Goal: Task Accomplishment & Management: Manage account settings

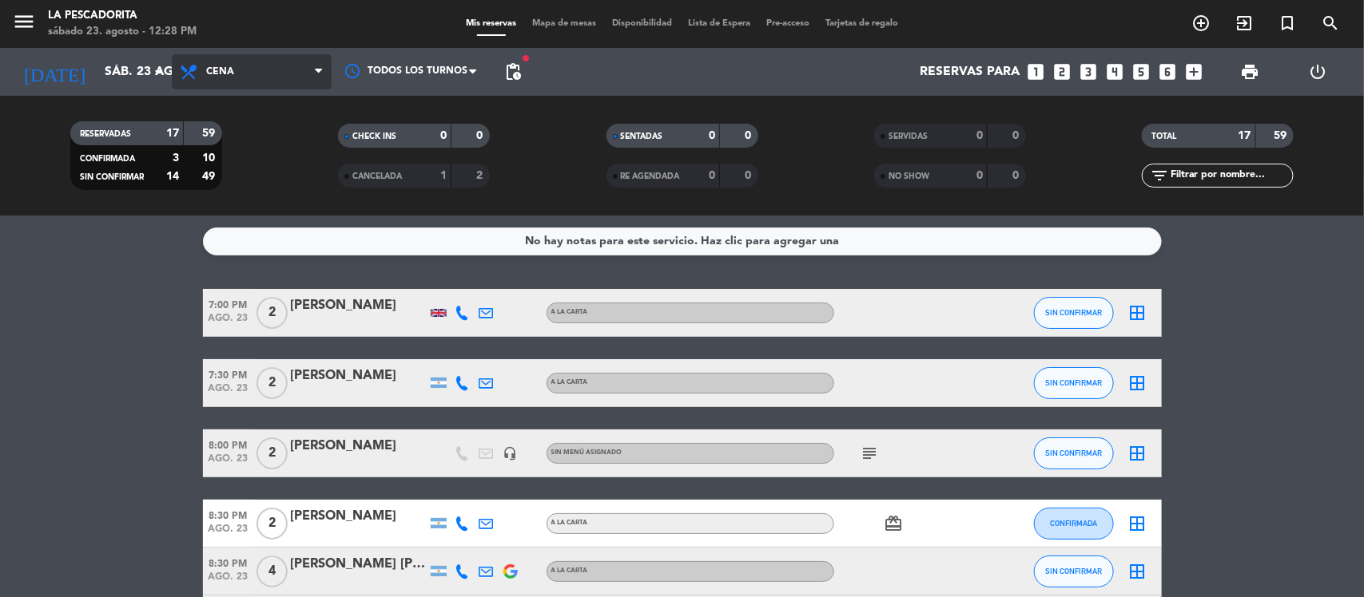
click at [288, 76] on span "Cena" at bounding box center [252, 71] width 160 height 35
click at [273, 152] on div "menu La Pescadorita sábado 23. agosto - 12:28 PM Mis reservas Mapa de mesas Dis…" at bounding box center [682, 108] width 1364 height 216
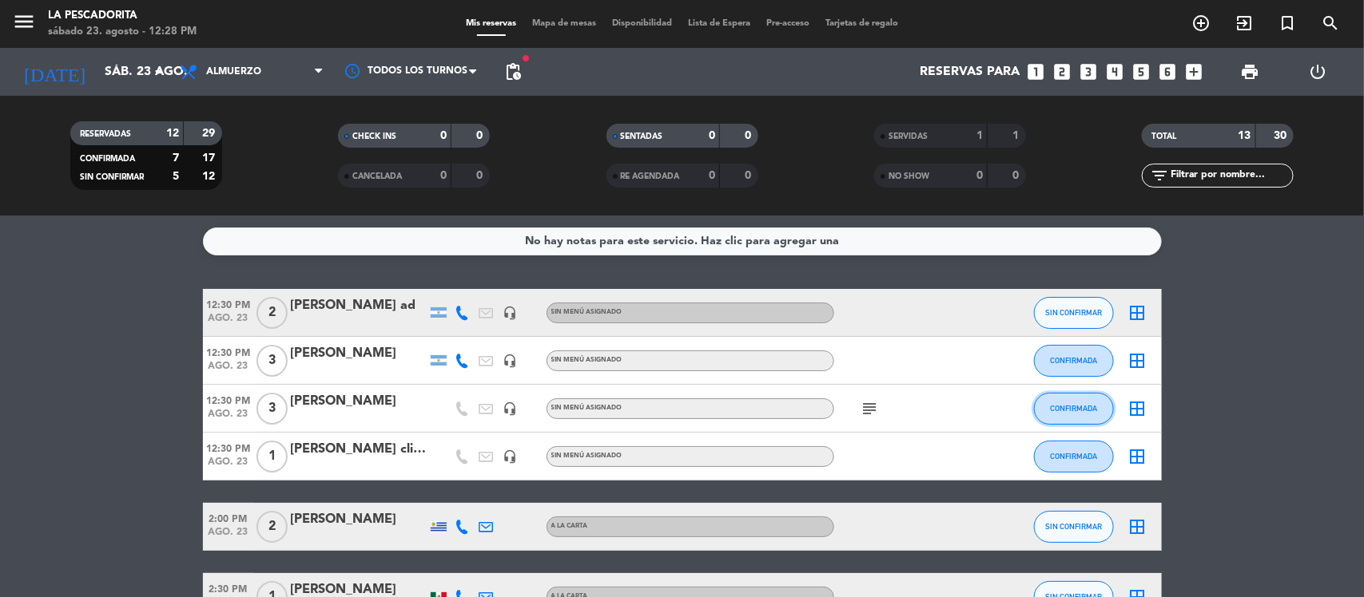
click at [1091, 410] on span "CONFIRMADA" at bounding box center [1073, 408] width 47 height 9
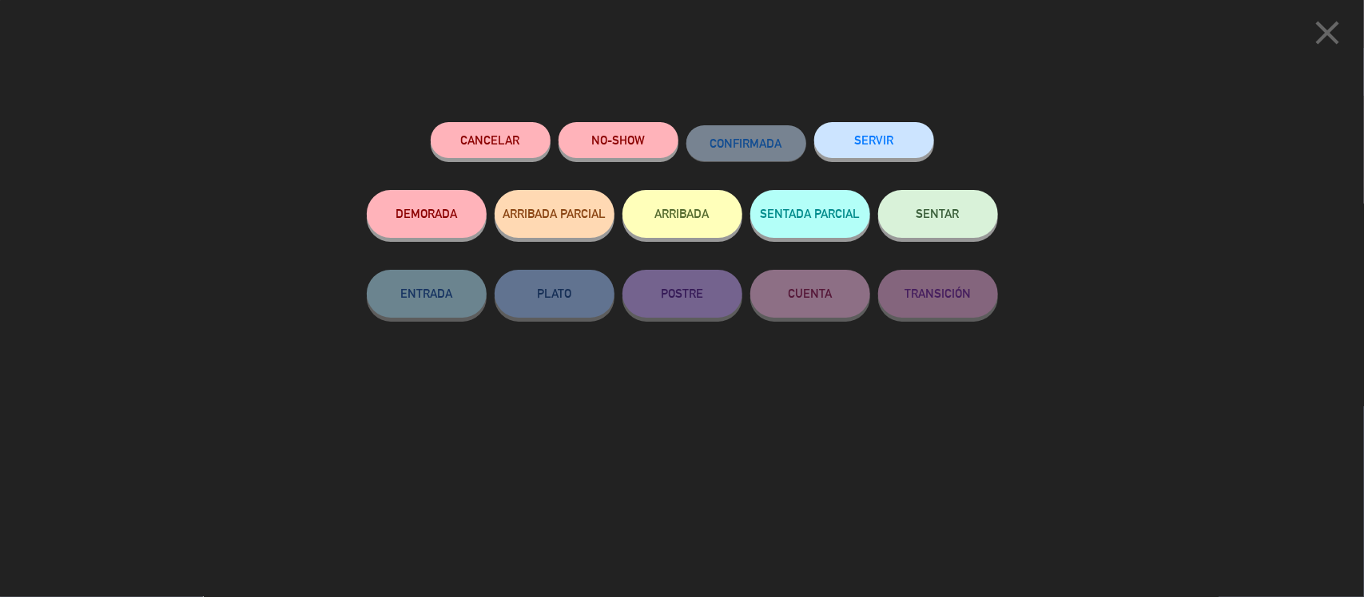
click at [863, 136] on button "SERVIR" at bounding box center [874, 140] width 120 height 36
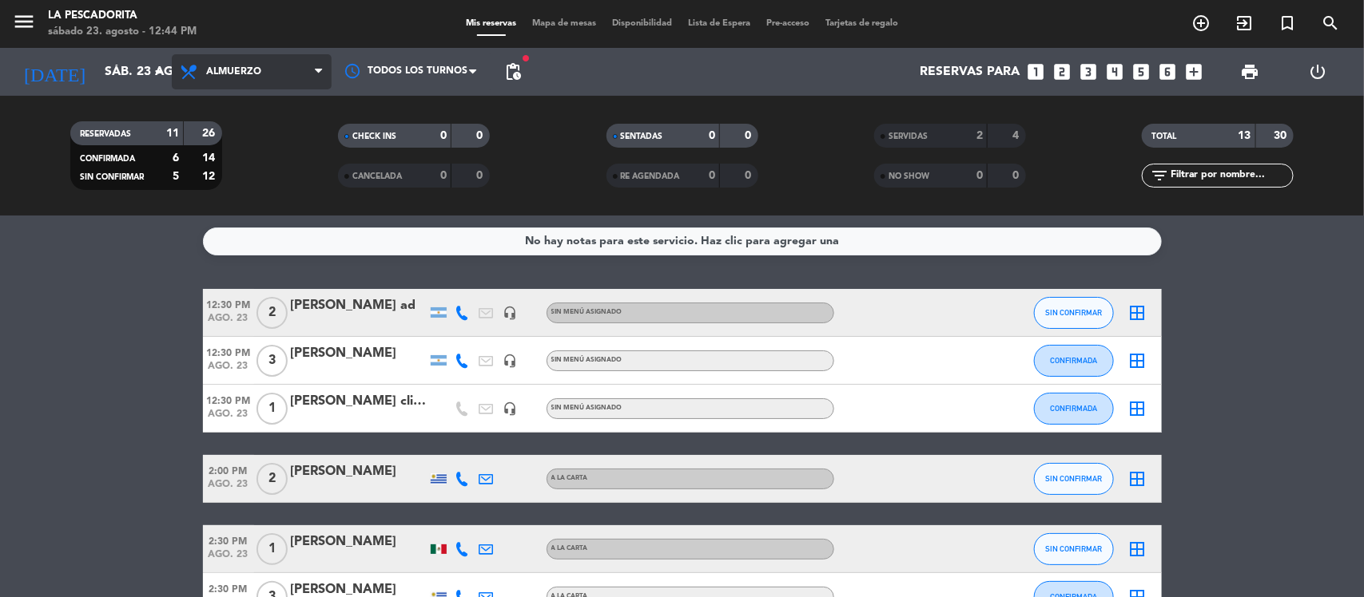
drag, startPoint x: 221, startPoint y: 64, endPoint x: 232, endPoint y: 89, distance: 27.9
click at [222, 64] on span "Almuerzo" at bounding box center [252, 71] width 160 height 35
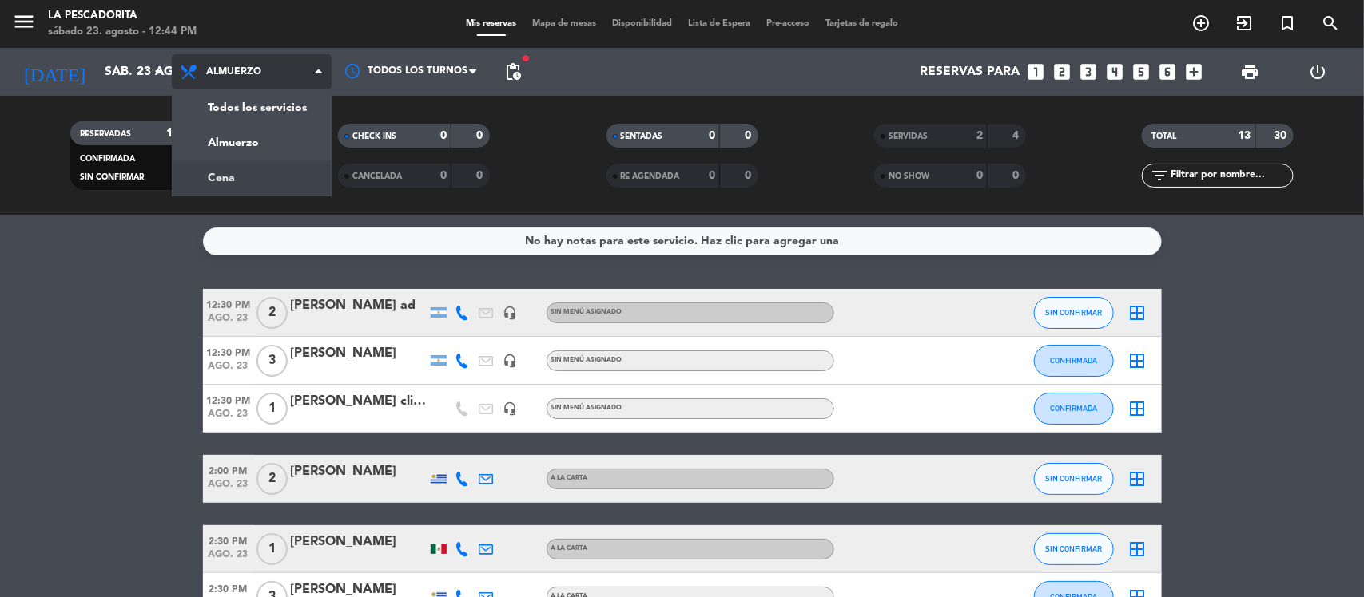
click at [260, 165] on div "menu La Pescadorita sábado 23. agosto - 12:44 PM Mis reservas Mapa de mesas Dis…" at bounding box center [682, 108] width 1364 height 216
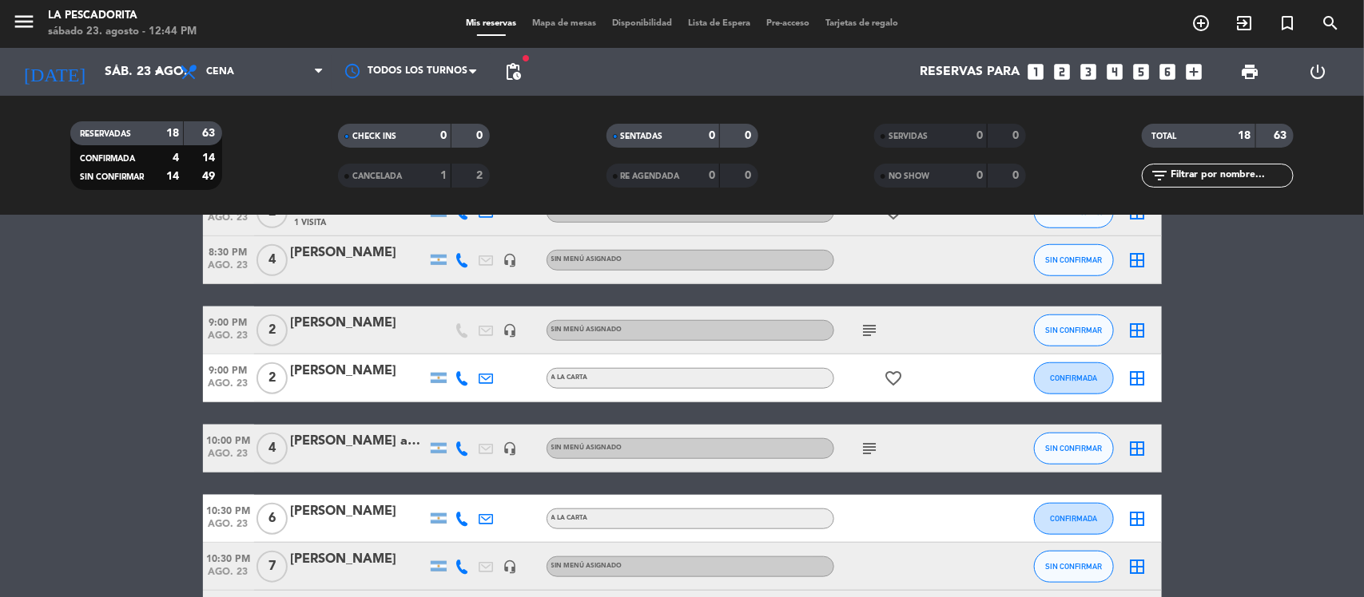
scroll to position [768, 0]
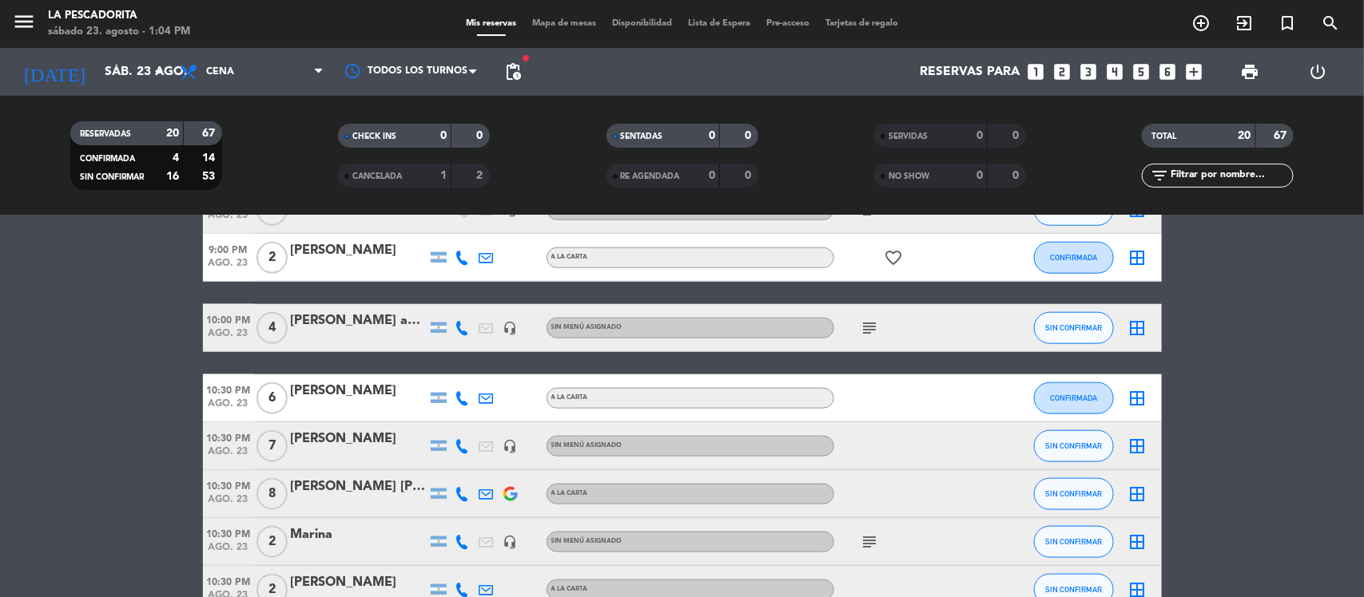
click at [1062, 64] on icon "looks_two" at bounding box center [1062, 72] width 21 height 21
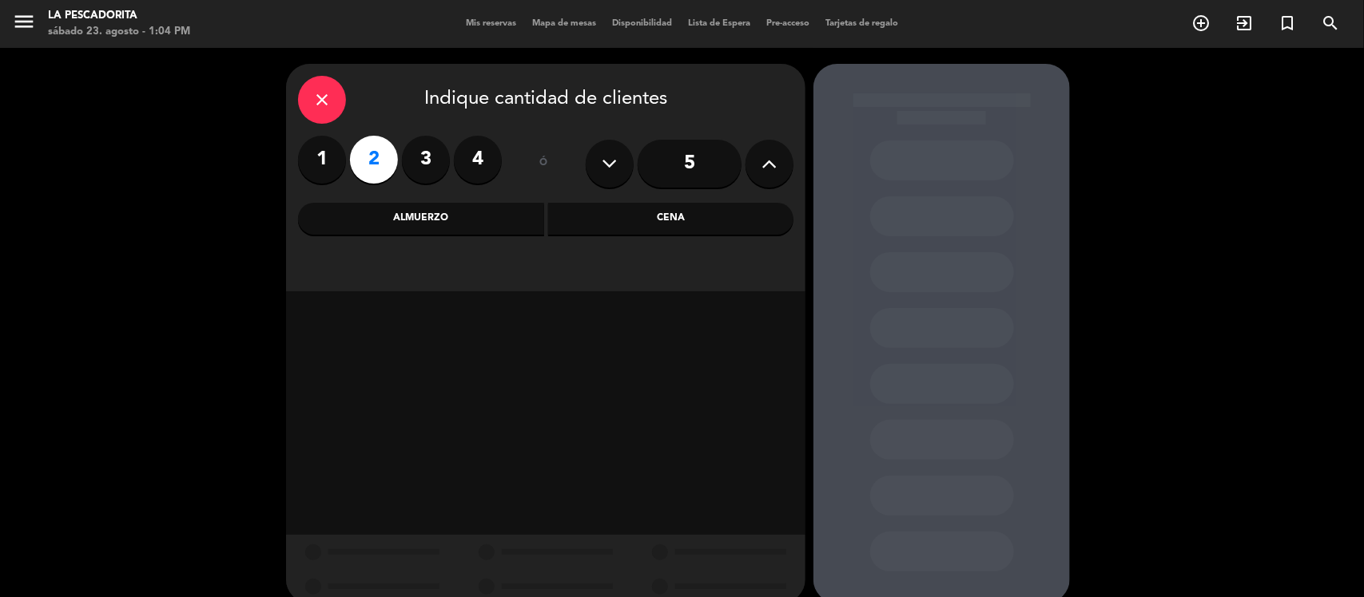
click at [619, 212] on div "Cena" at bounding box center [671, 219] width 246 height 32
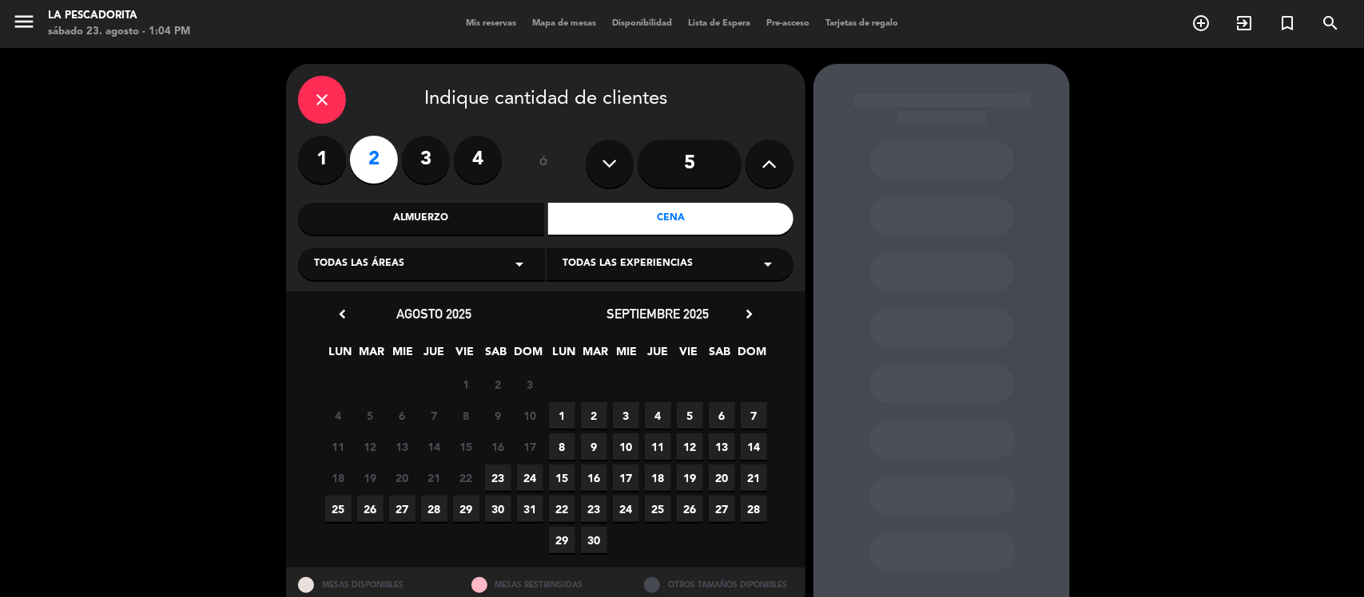
click at [501, 478] on span "23" at bounding box center [498, 478] width 26 height 26
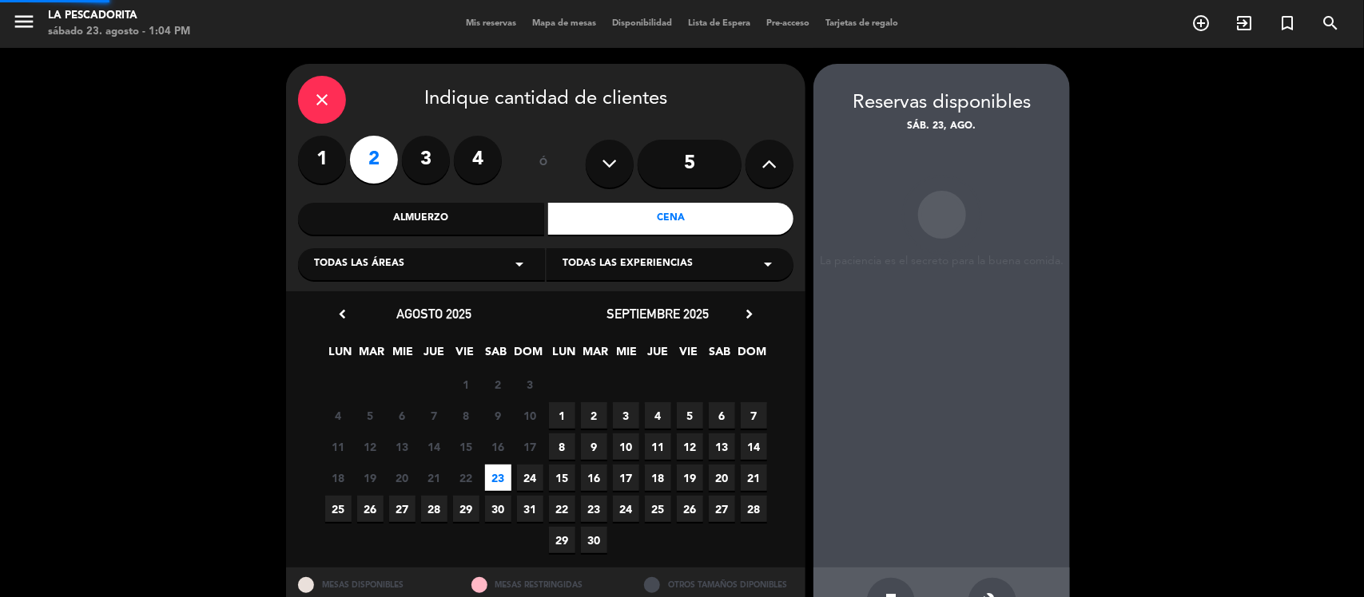
scroll to position [53, 0]
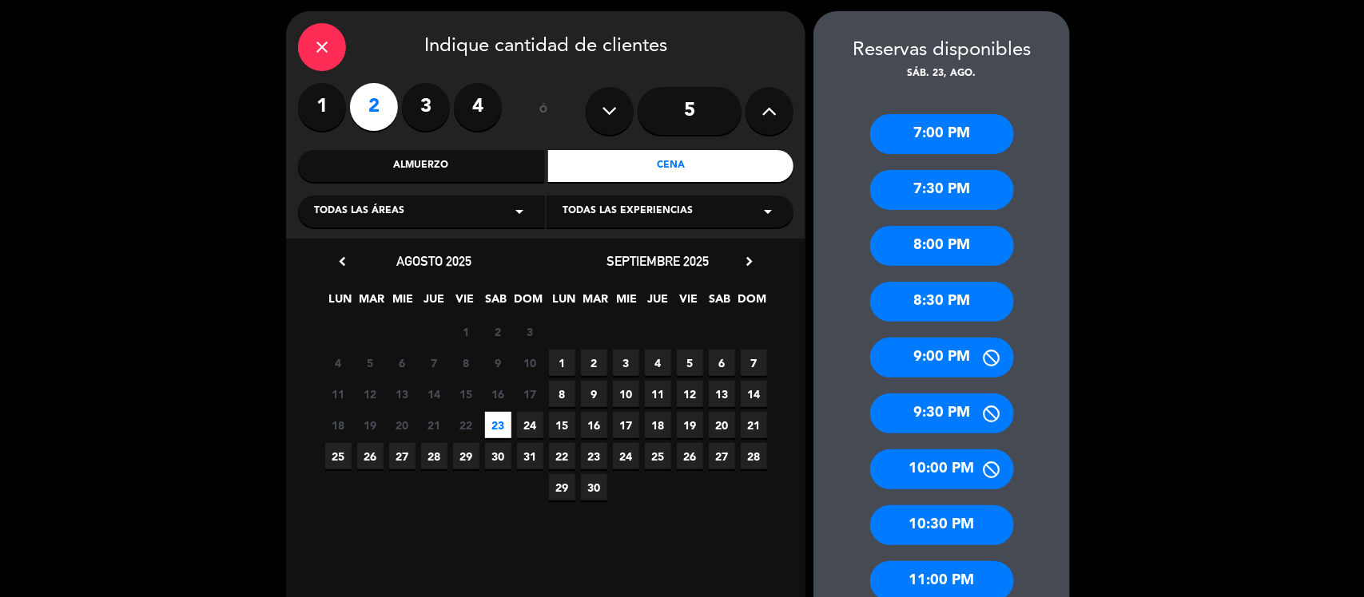
click at [959, 519] on div "10:30 PM" at bounding box center [942, 526] width 144 height 40
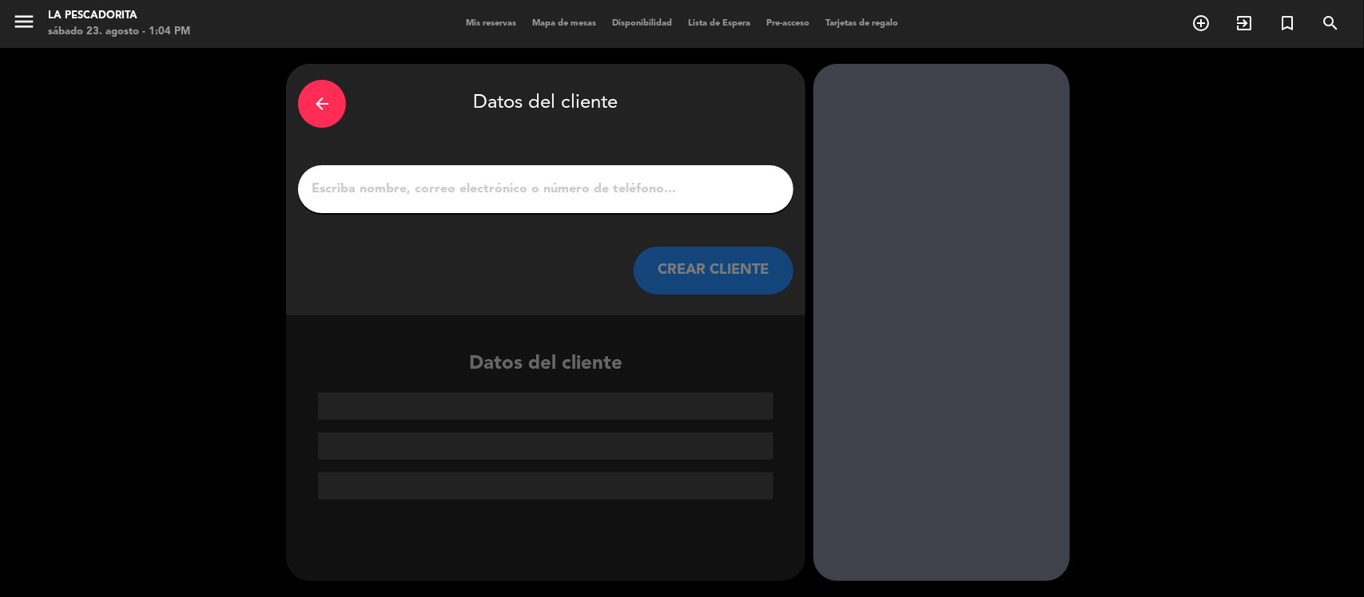
scroll to position [0, 0]
click at [504, 193] on input "1" at bounding box center [545, 189] width 471 height 22
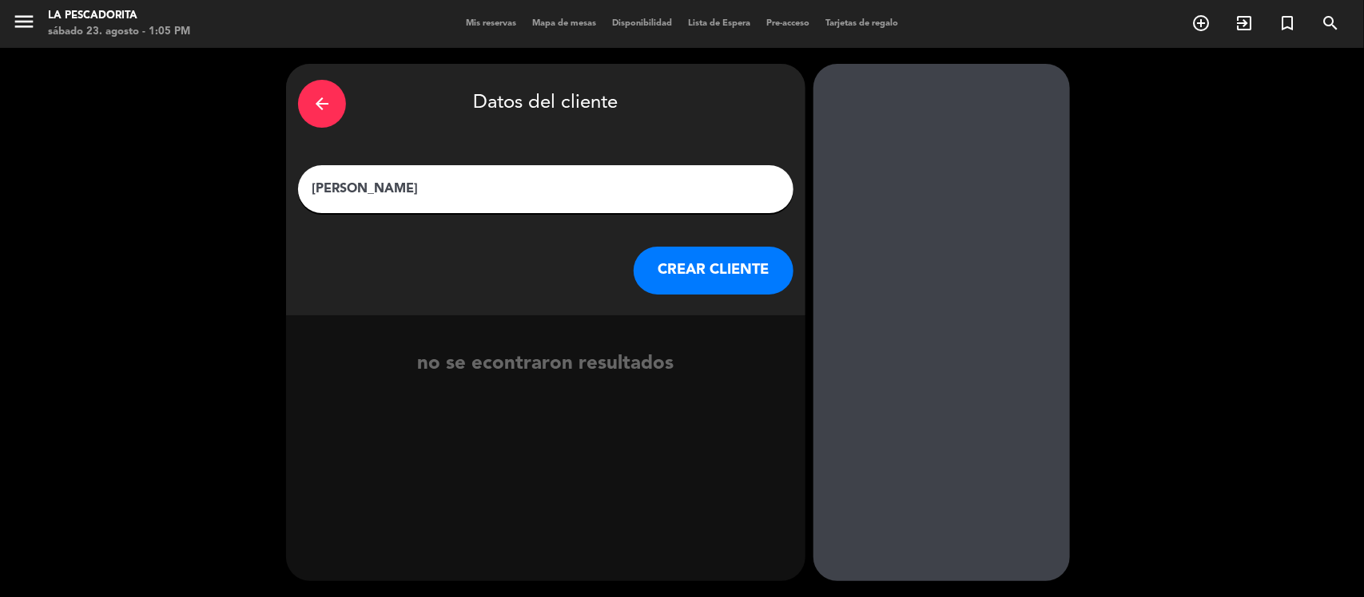
type input "[PERSON_NAME]"
click at [760, 273] on button "CREAR CLIENTE" at bounding box center [713, 271] width 160 height 48
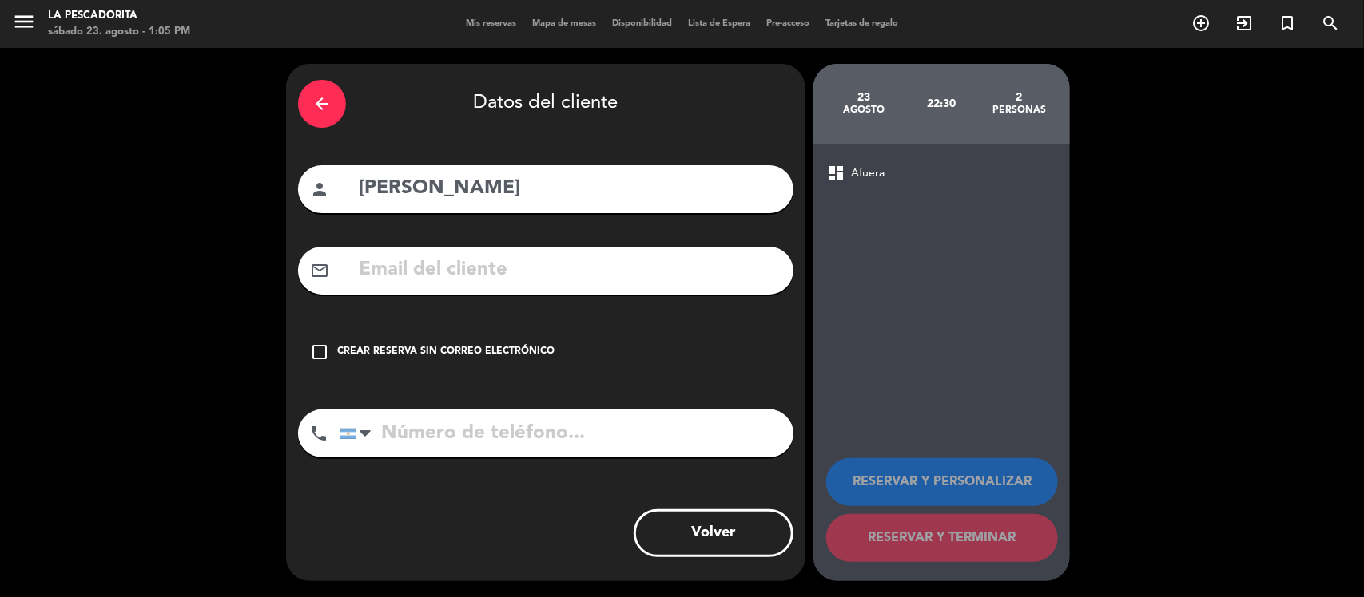
click at [320, 356] on icon "check_box_outline_blank" at bounding box center [319, 352] width 19 height 19
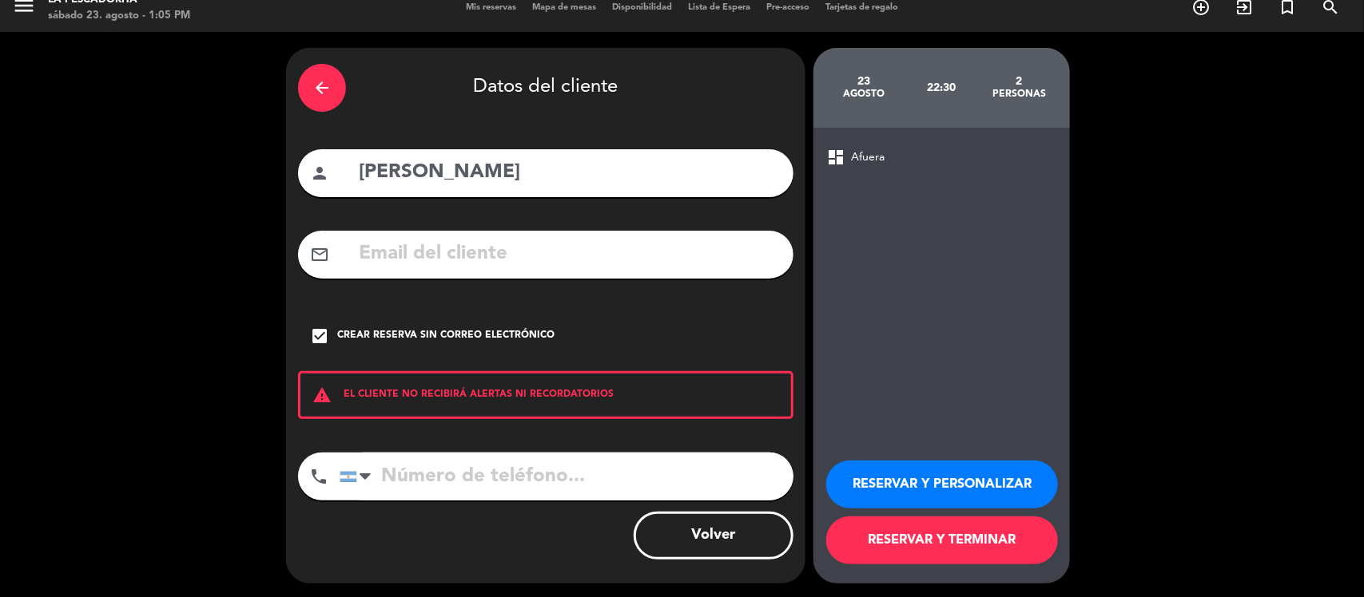
scroll to position [18, 0]
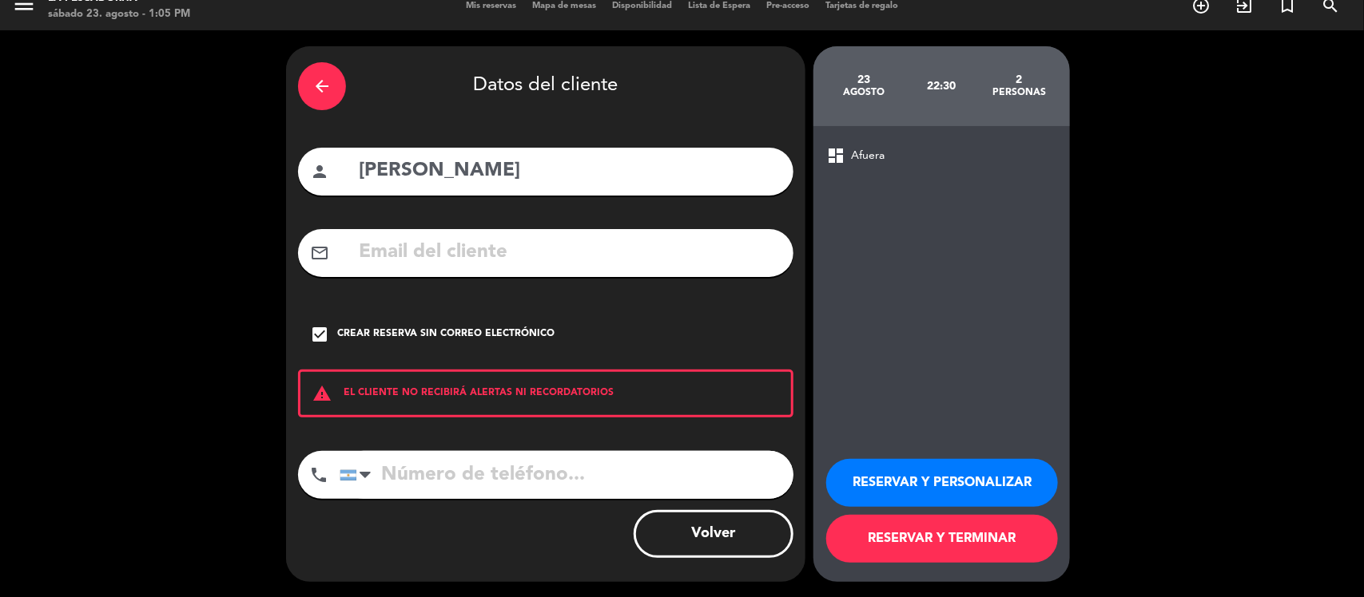
click at [923, 484] on button "RESERVAR Y PERSONALIZAR" at bounding box center [942, 483] width 232 height 48
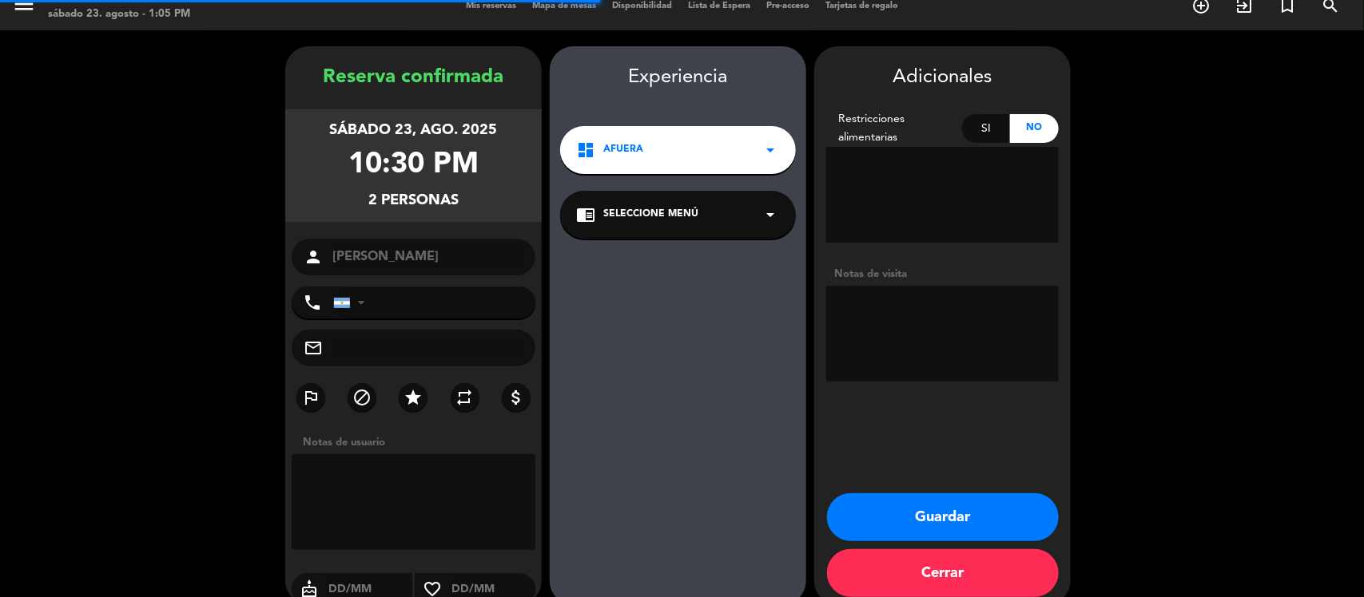
scroll to position [41, 0]
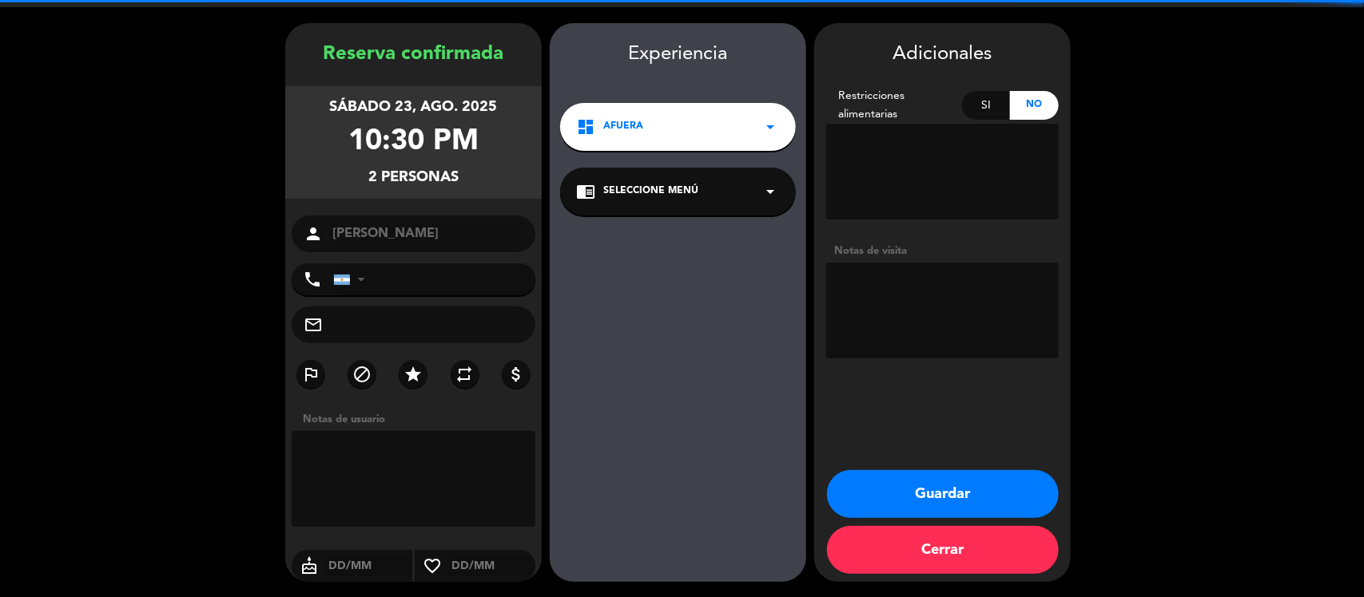
click at [908, 297] on textarea at bounding box center [942, 311] width 232 height 96
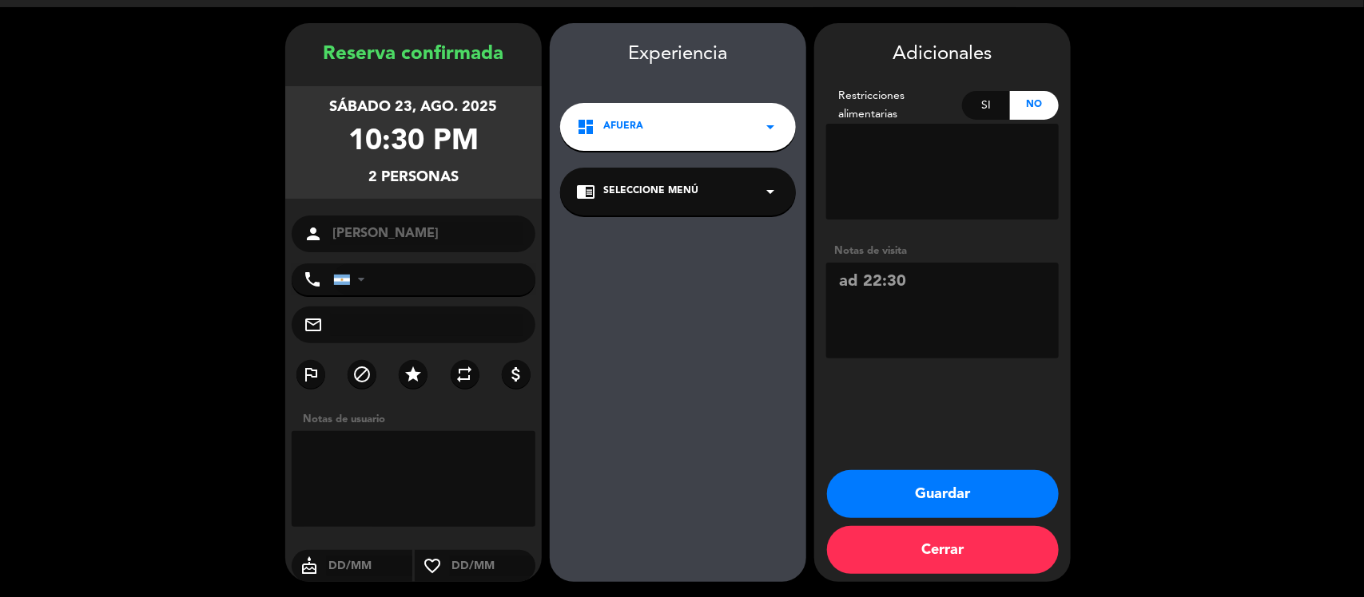
type textarea "ad 22:30"
click at [931, 496] on button "Guardar" at bounding box center [943, 494] width 232 height 48
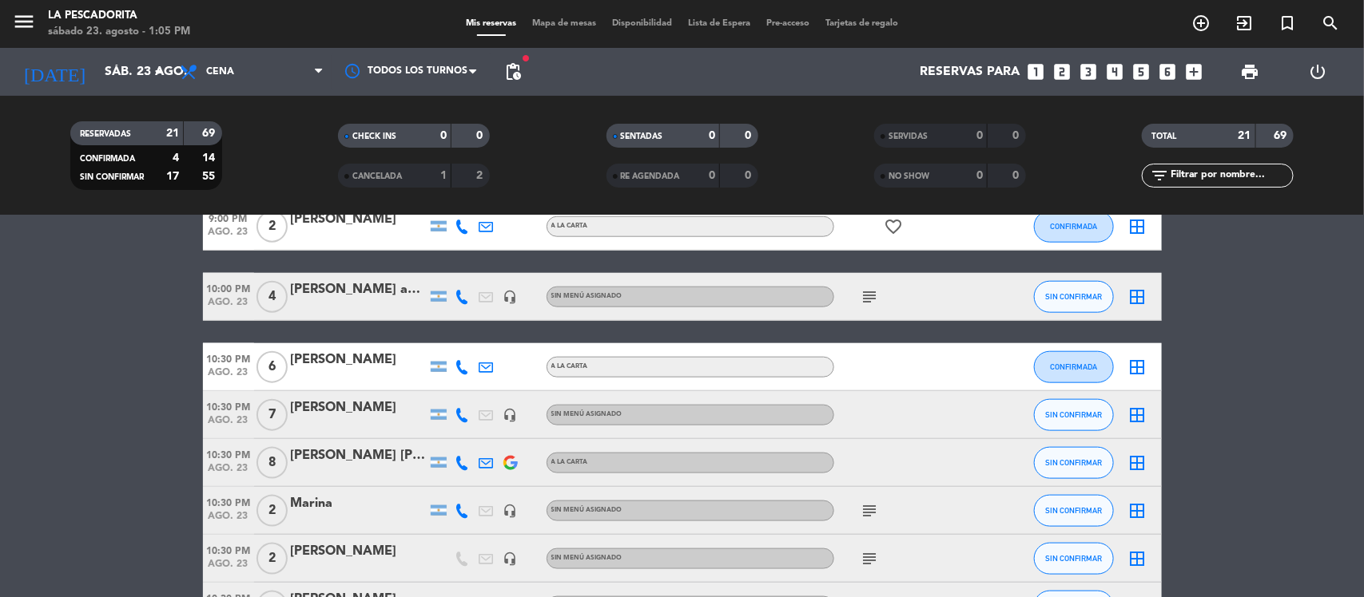
scroll to position [899, 0]
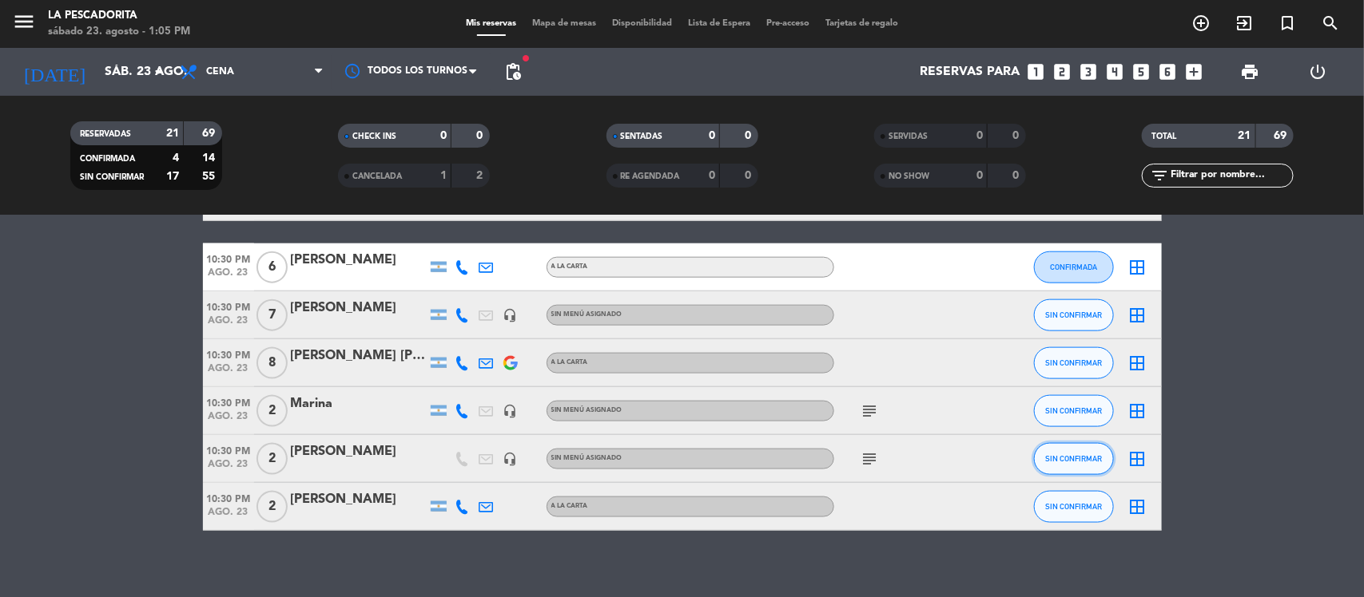
click at [1072, 465] on button "SIN CONFIRMAR" at bounding box center [1074, 459] width 80 height 32
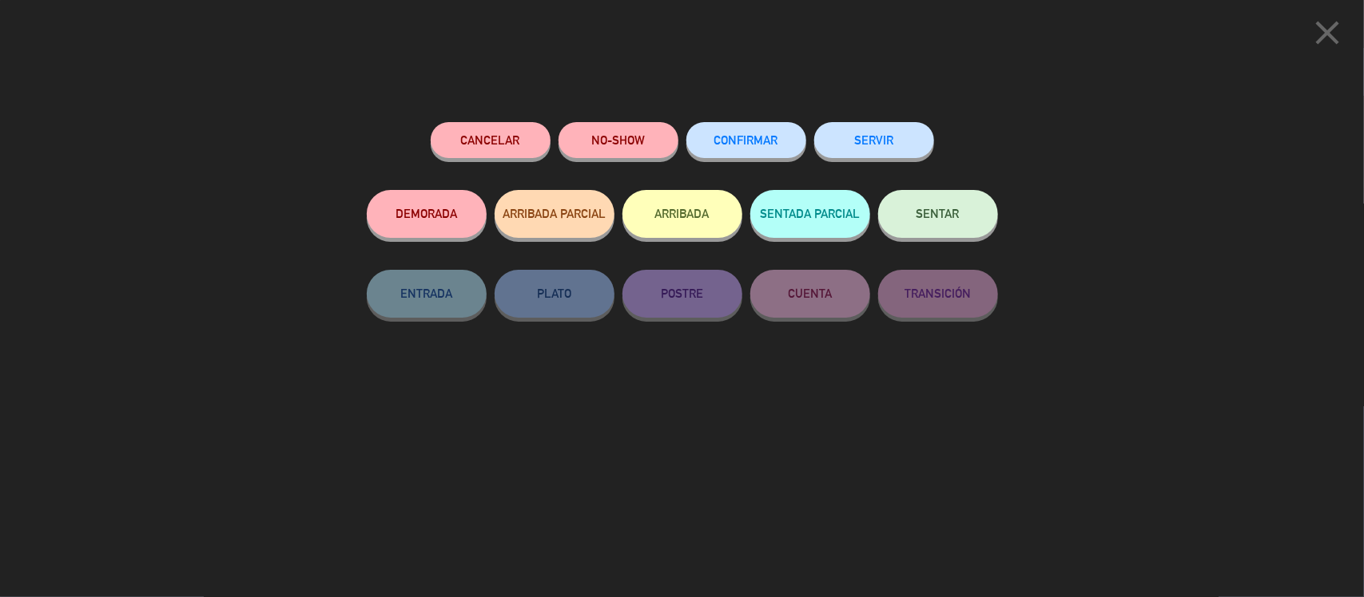
click at [775, 150] on button "CONFIRMAR" at bounding box center [746, 140] width 120 height 36
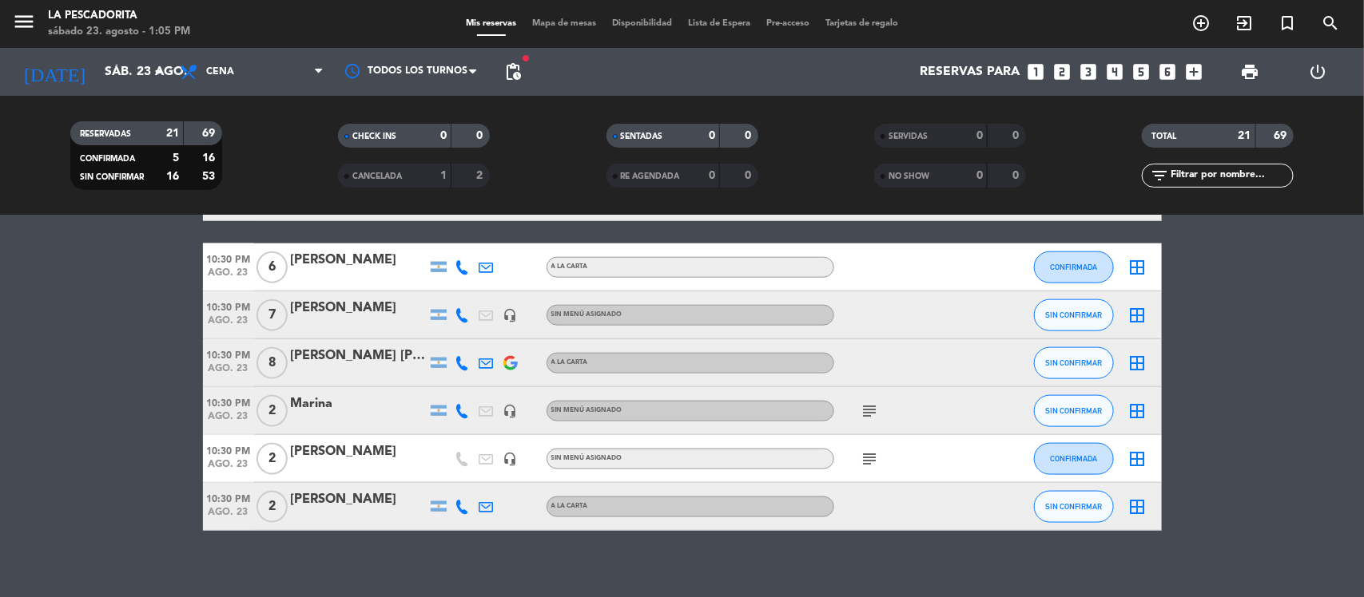
click at [879, 459] on icon "subject" at bounding box center [869, 459] width 19 height 19
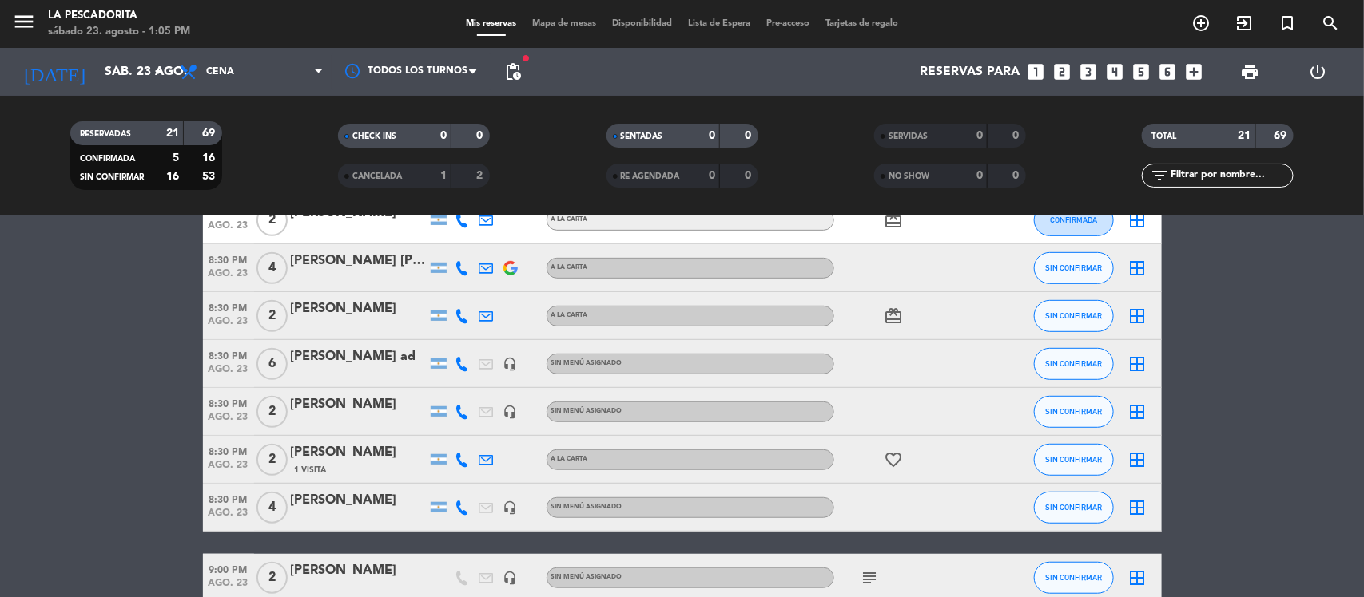
scroll to position [0, 0]
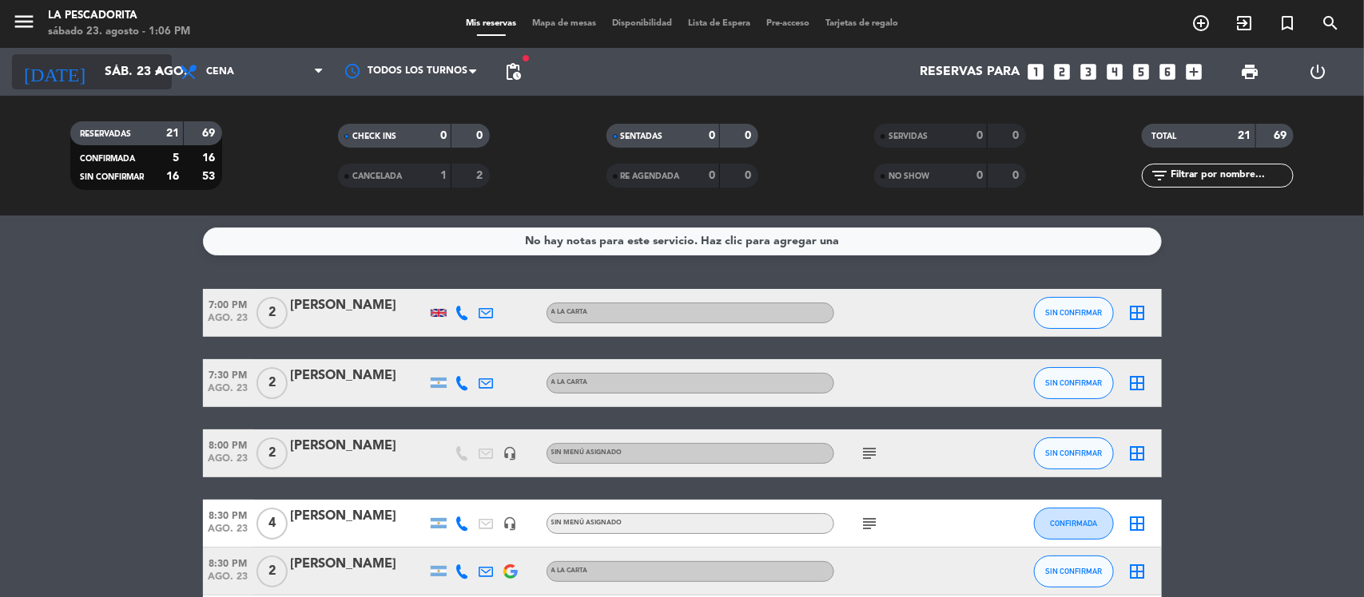
click at [120, 82] on input "sáb. 23 ago." at bounding box center [181, 72] width 169 height 31
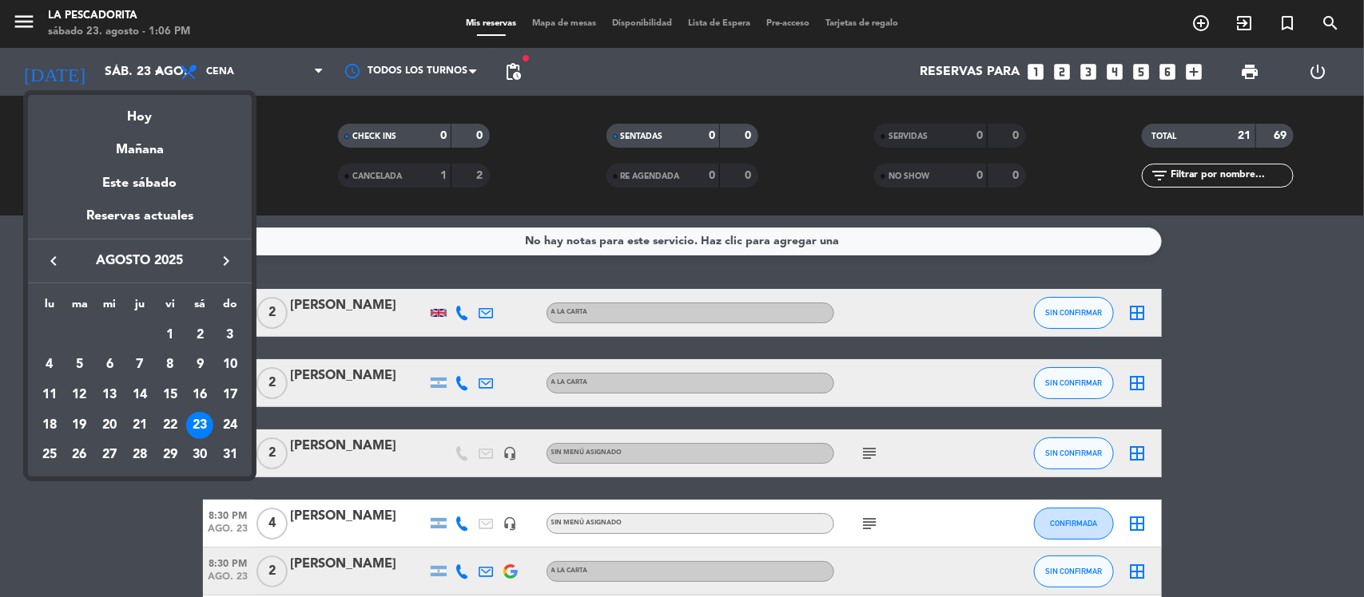
click at [280, 82] on div at bounding box center [682, 298] width 1364 height 597
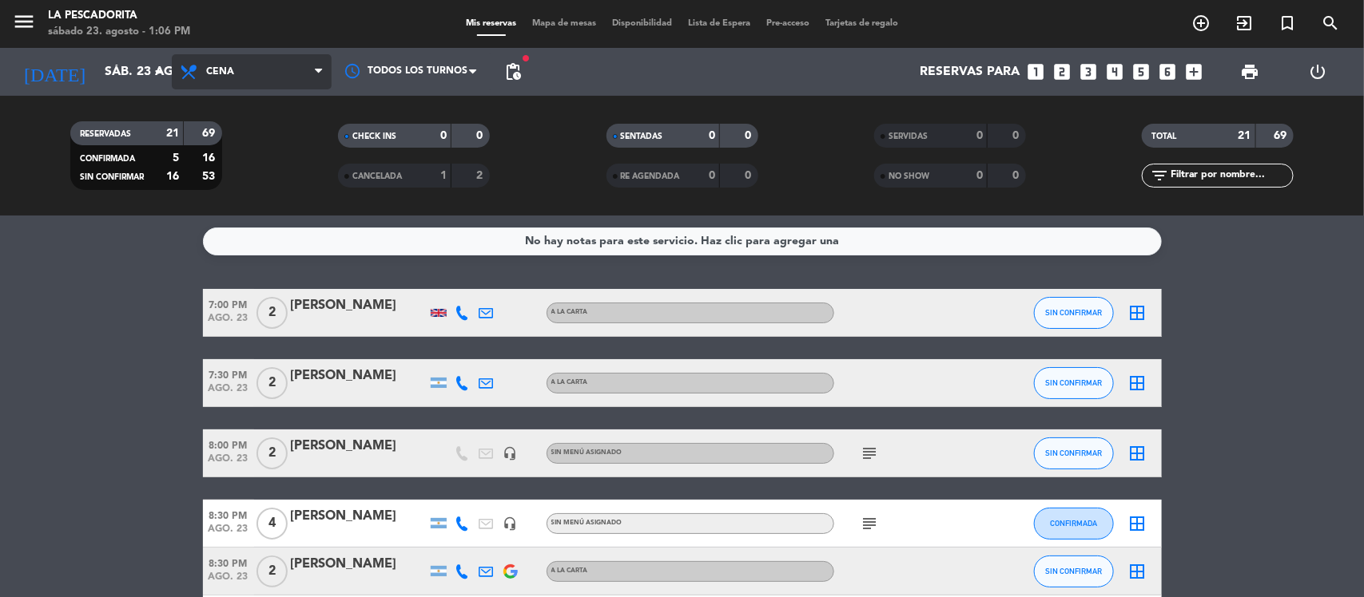
click at [280, 81] on span "Cena" at bounding box center [252, 71] width 160 height 35
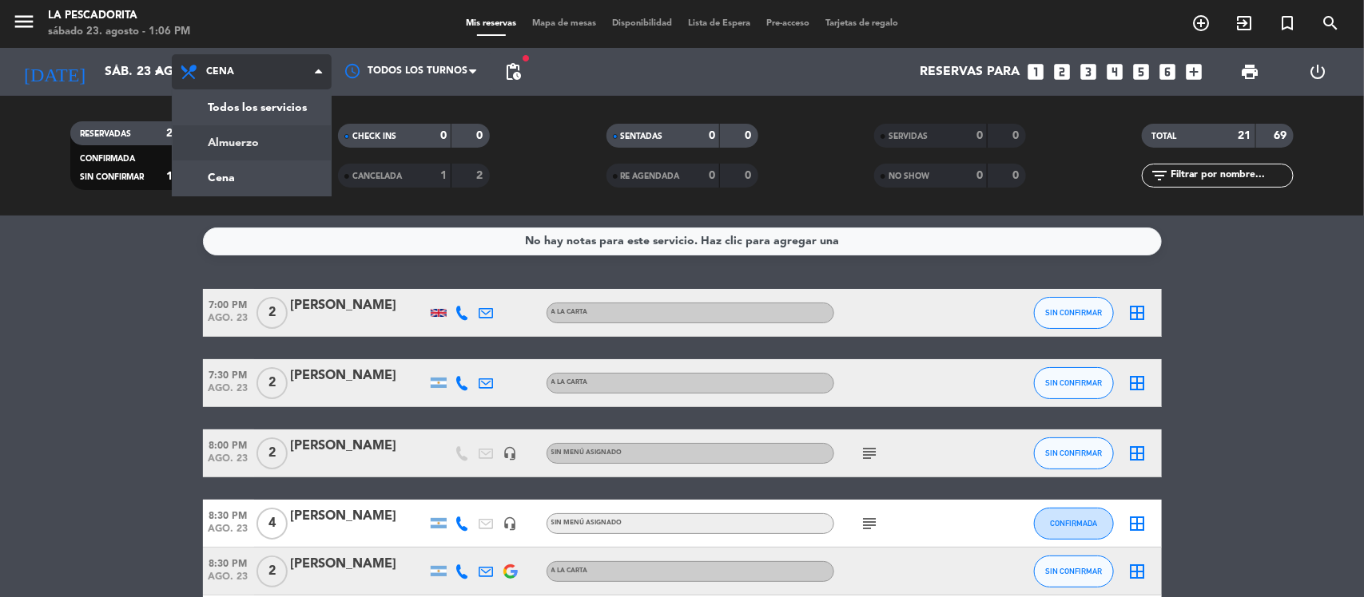
click at [270, 146] on div "menu La Pescadorita sábado 23. agosto - 1:06 PM Mis reservas Mapa de mesas Disp…" at bounding box center [682, 108] width 1364 height 216
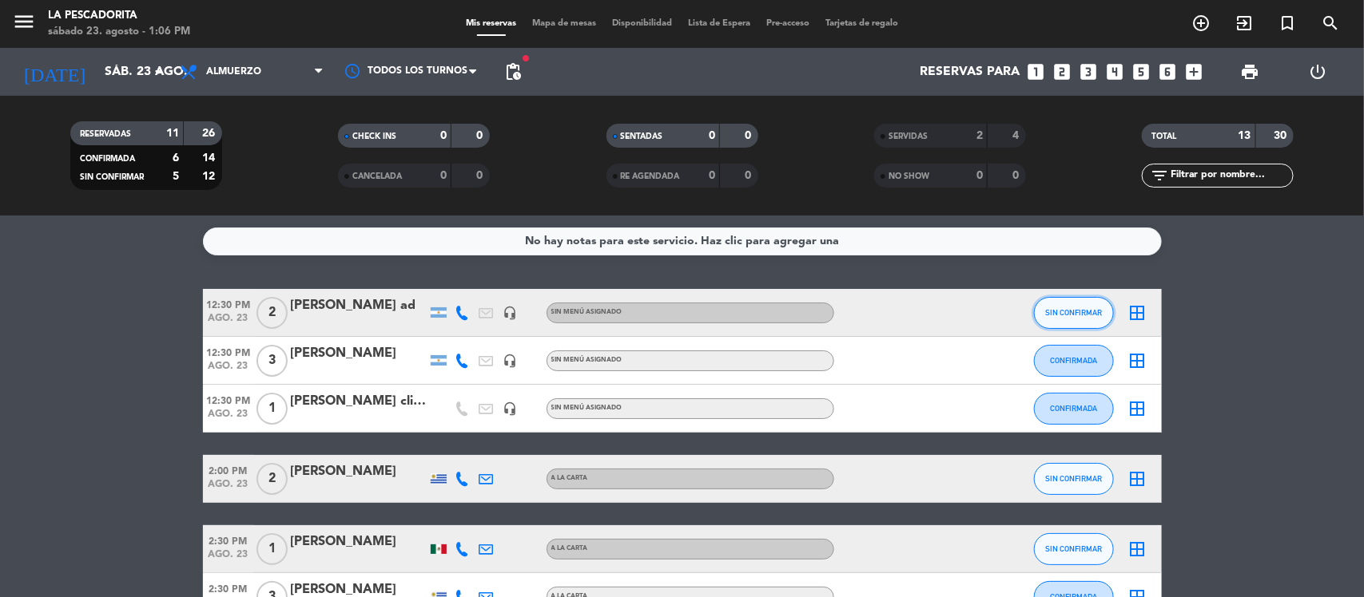
click at [1059, 317] on span "SIN CONFIRMAR" at bounding box center [1073, 312] width 57 height 9
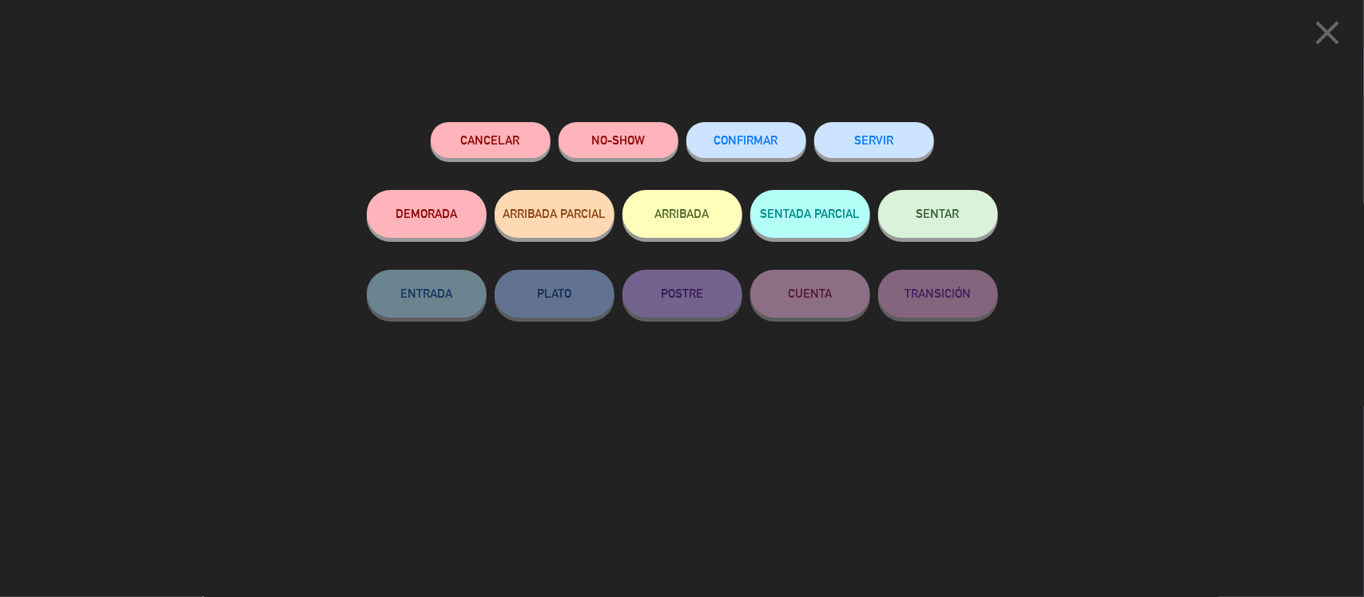
click at [848, 134] on button "SERVIR" at bounding box center [874, 140] width 120 height 36
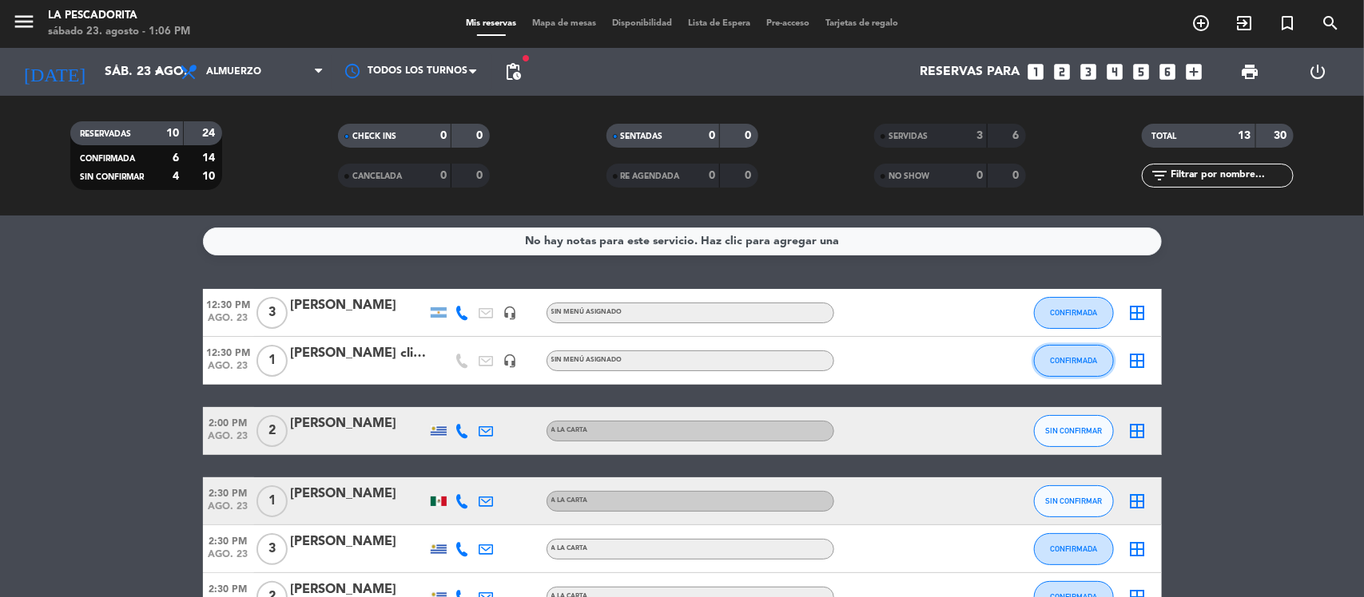
click at [1060, 356] on span "CONFIRMADA" at bounding box center [1073, 360] width 47 height 9
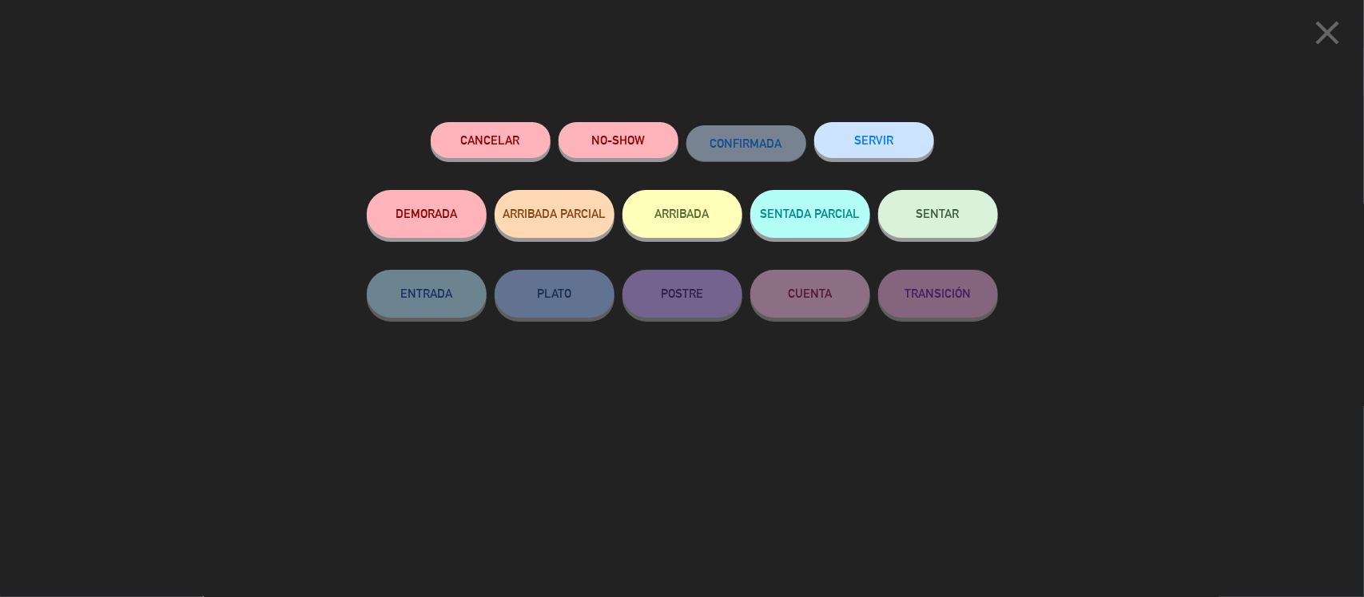
click at [848, 141] on button "SERVIR" at bounding box center [874, 140] width 120 height 36
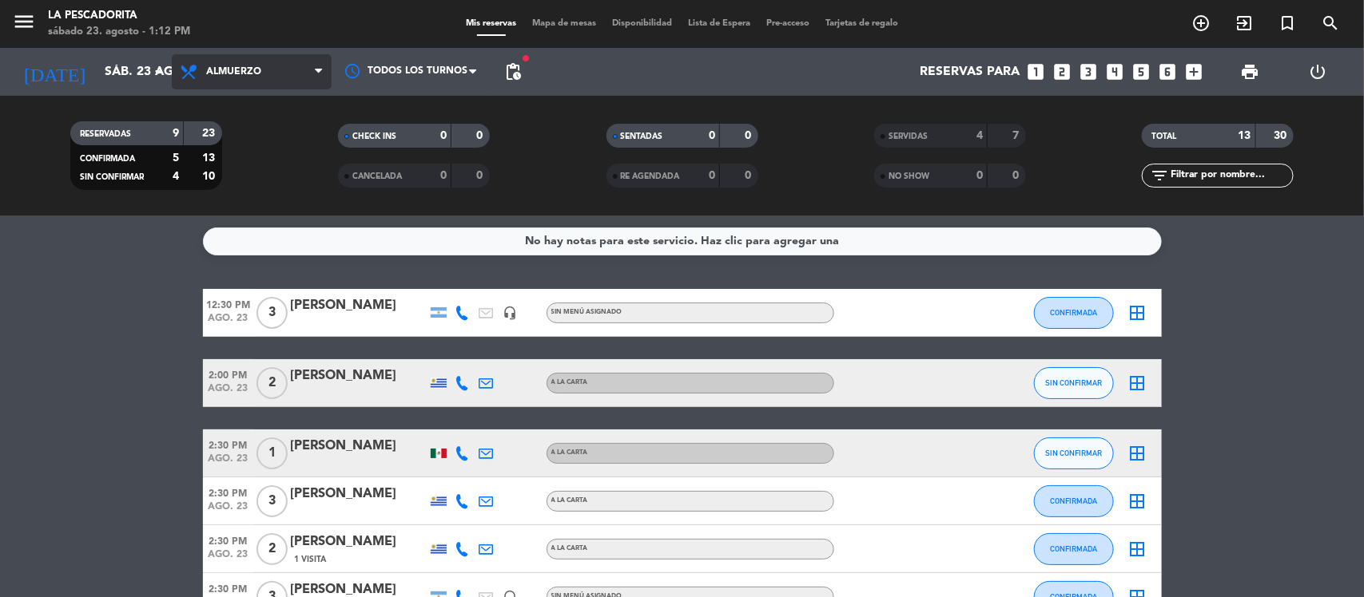
click at [237, 73] on span "Almuerzo" at bounding box center [233, 71] width 55 height 11
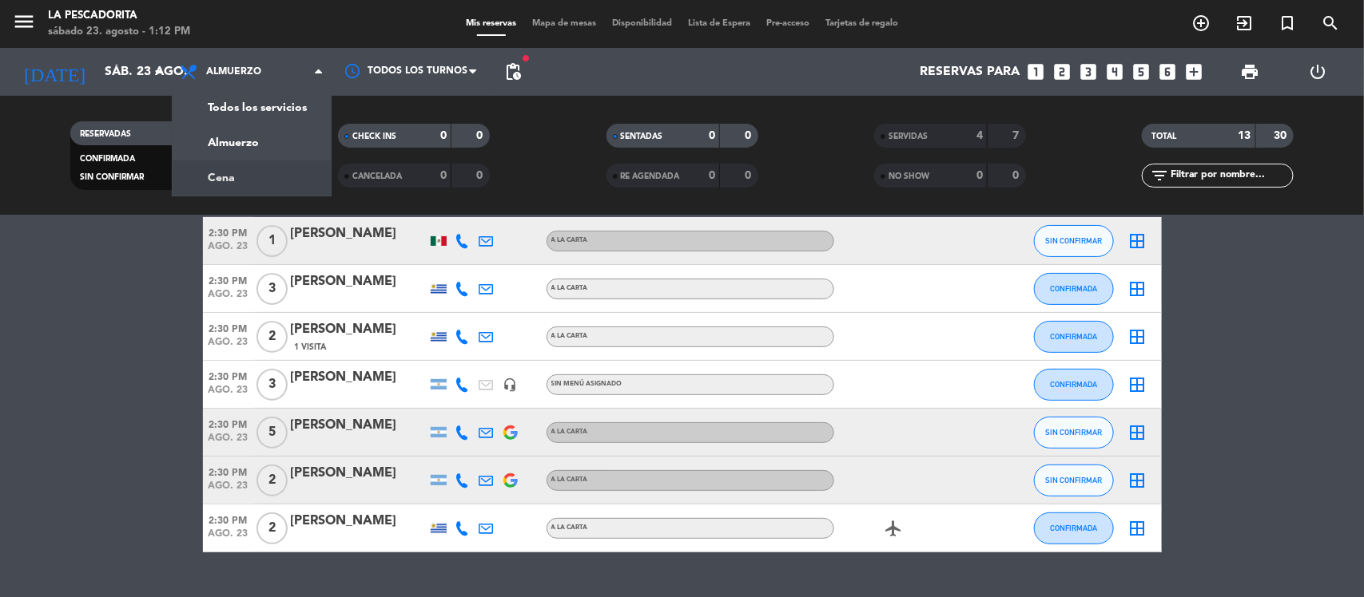
scroll to position [246, 0]
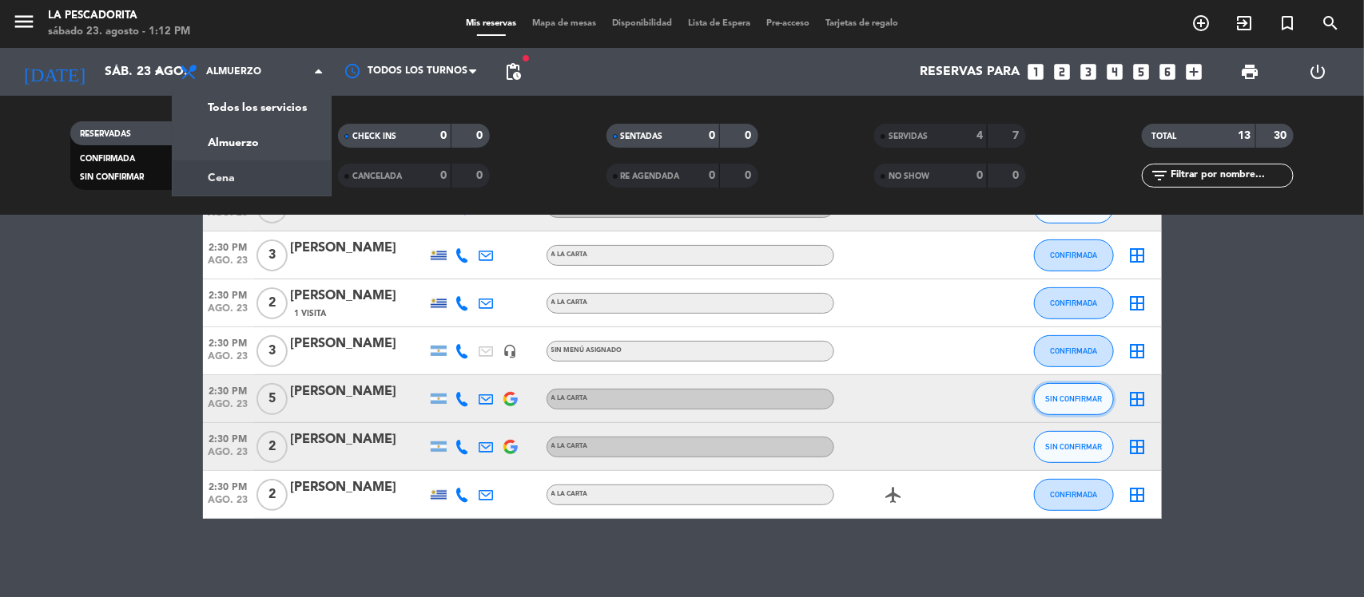
click at [1067, 399] on span "SIN CONFIRMAR" at bounding box center [1073, 399] width 57 height 9
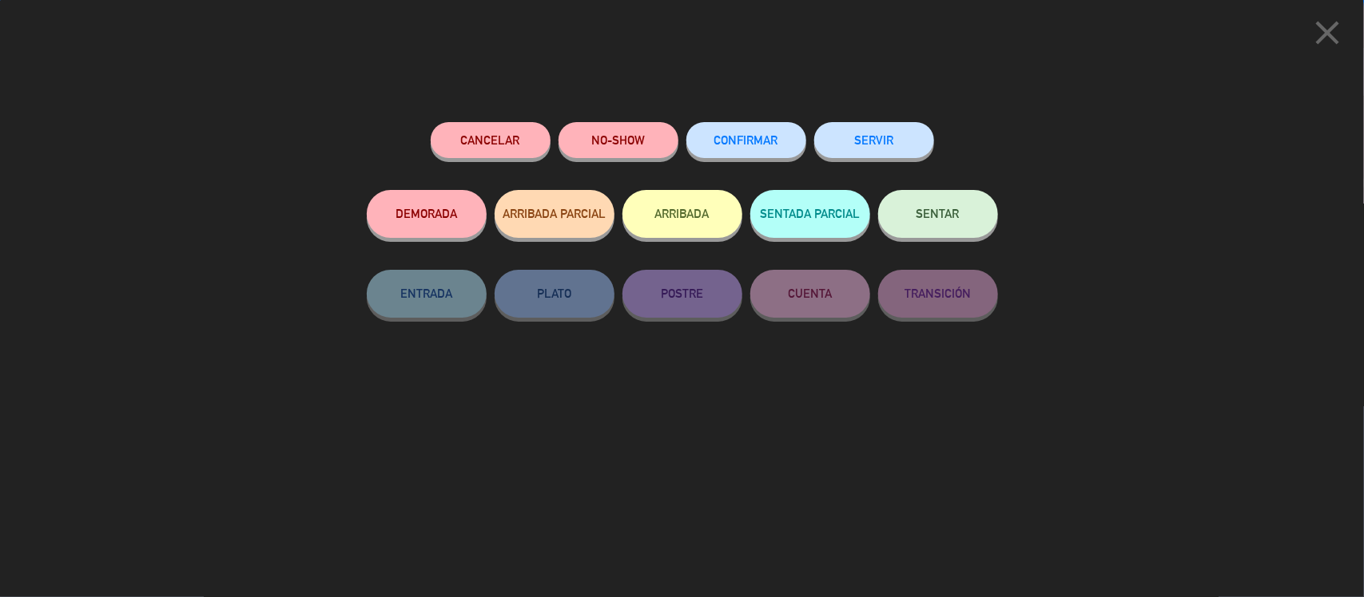
click at [751, 141] on span "CONFIRMAR" at bounding box center [746, 140] width 64 height 14
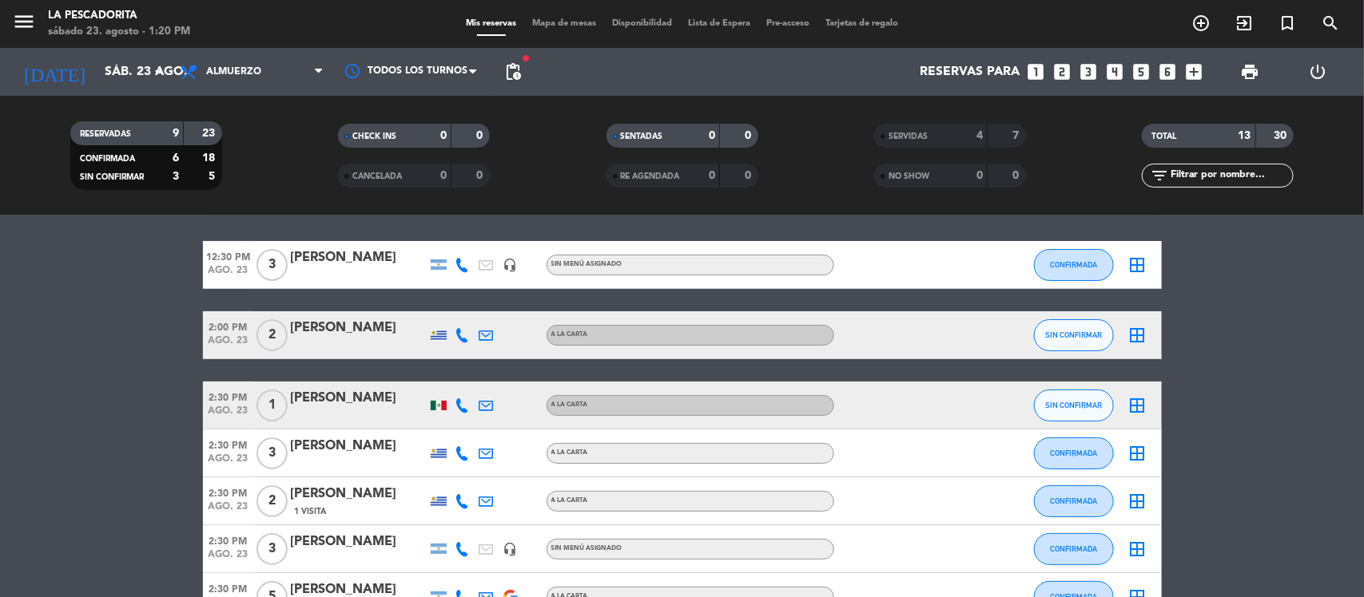
scroll to position [0, 0]
